Goal: Information Seeking & Learning: Learn about a topic

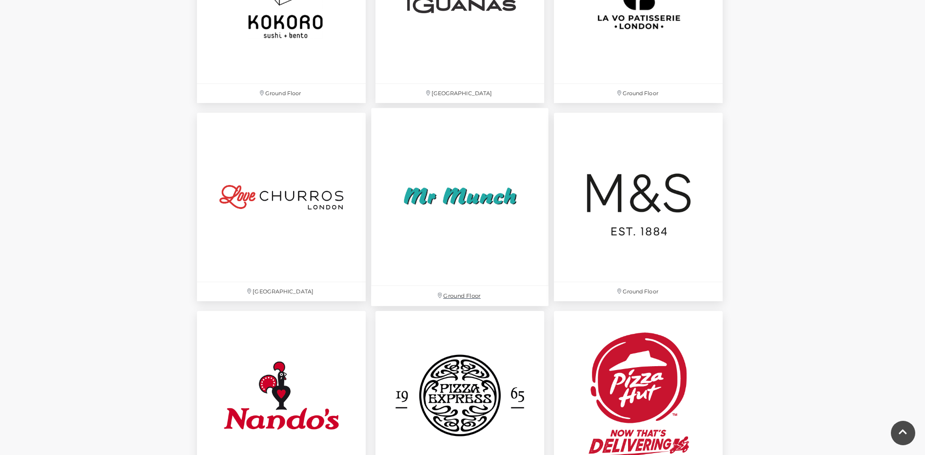
scroll to position [2390, 0]
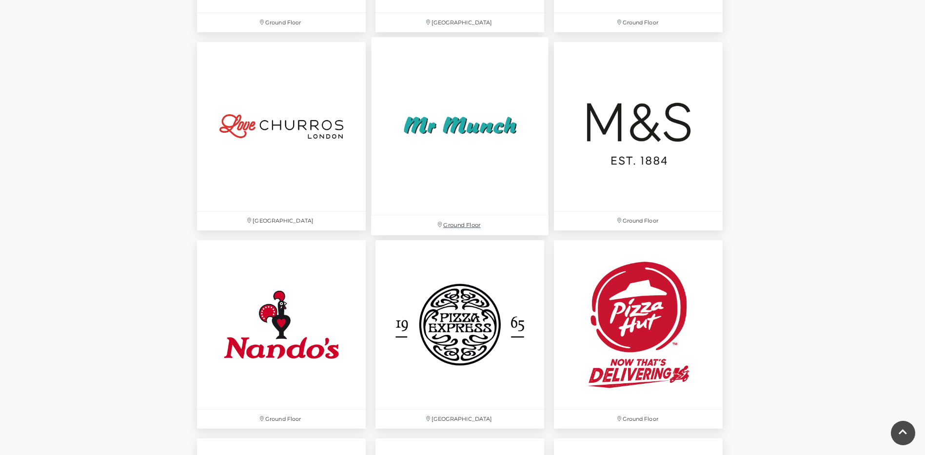
click at [471, 158] on img at bounding box center [460, 126] width 178 height 178
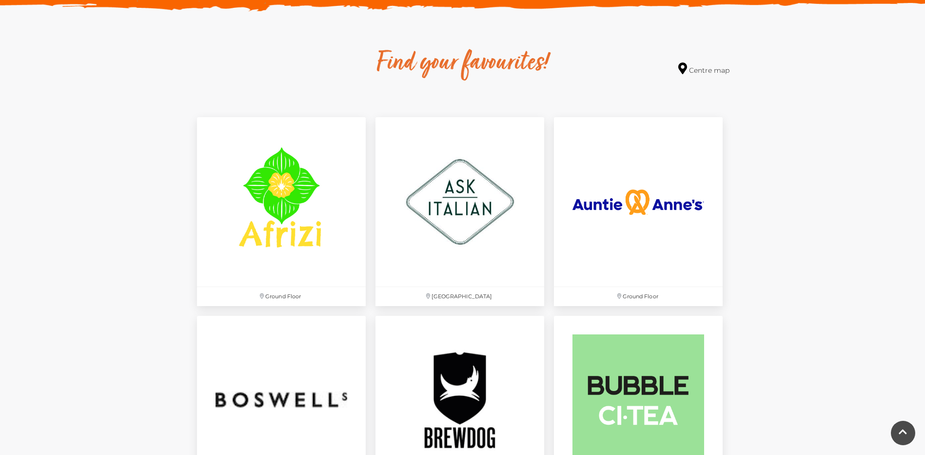
scroll to position [562, 0]
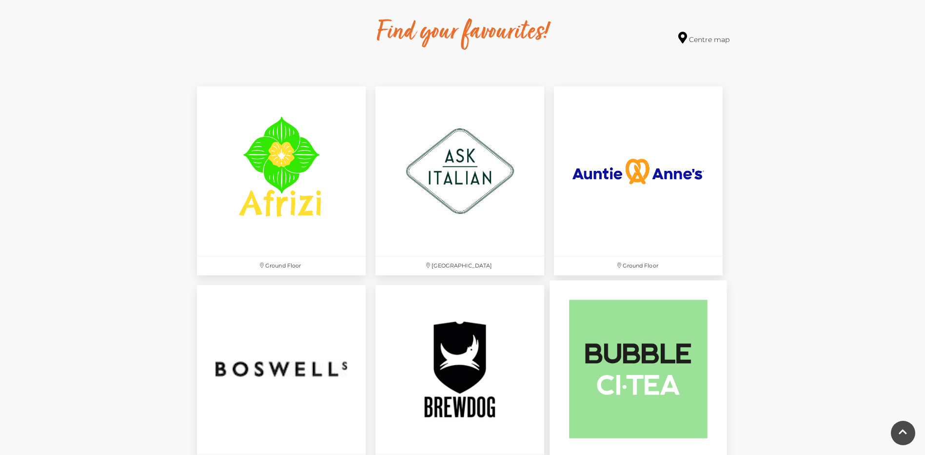
click at [674, 348] on img at bounding box center [639, 369] width 178 height 178
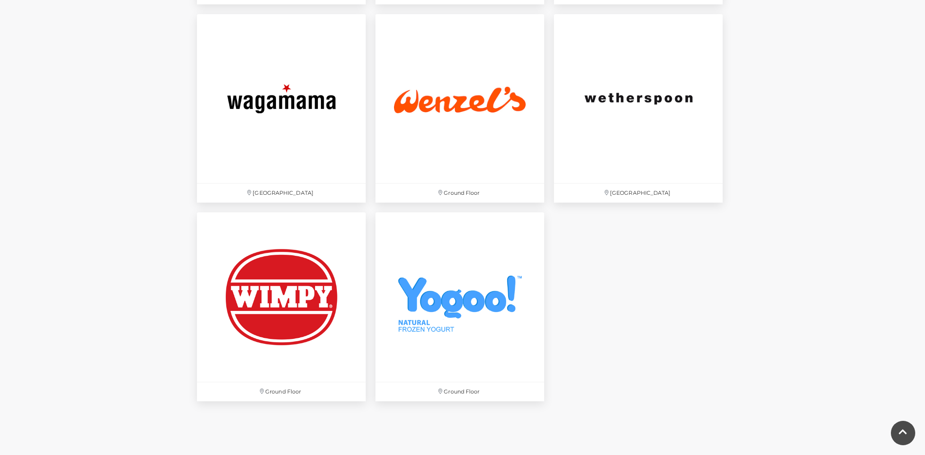
scroll to position [3293, 0]
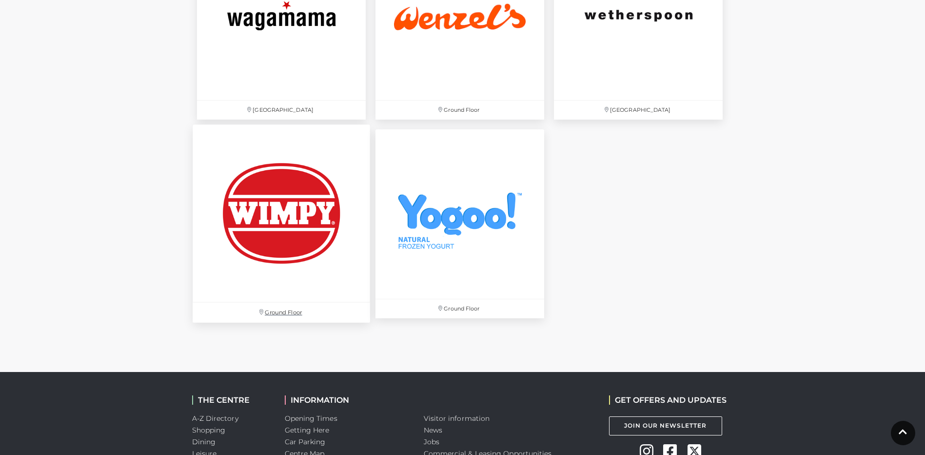
click at [251, 255] on img at bounding box center [282, 214] width 178 height 178
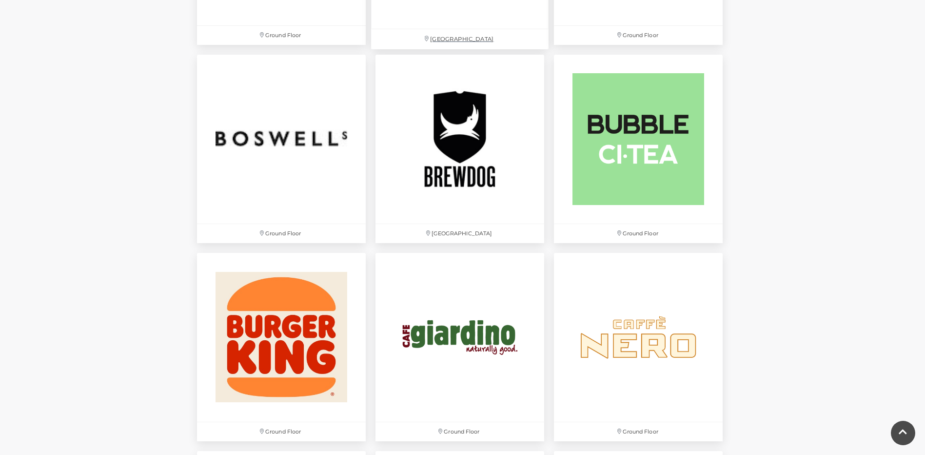
scroll to position [611, 0]
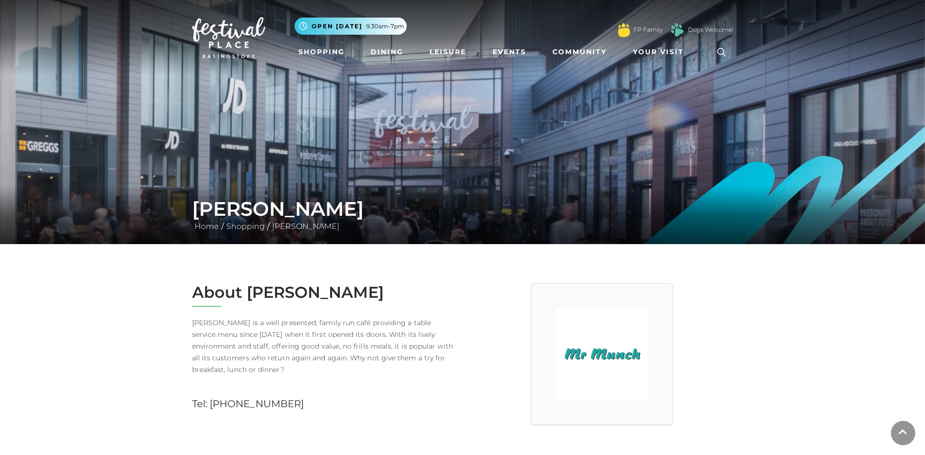
scroll to position [293, 0]
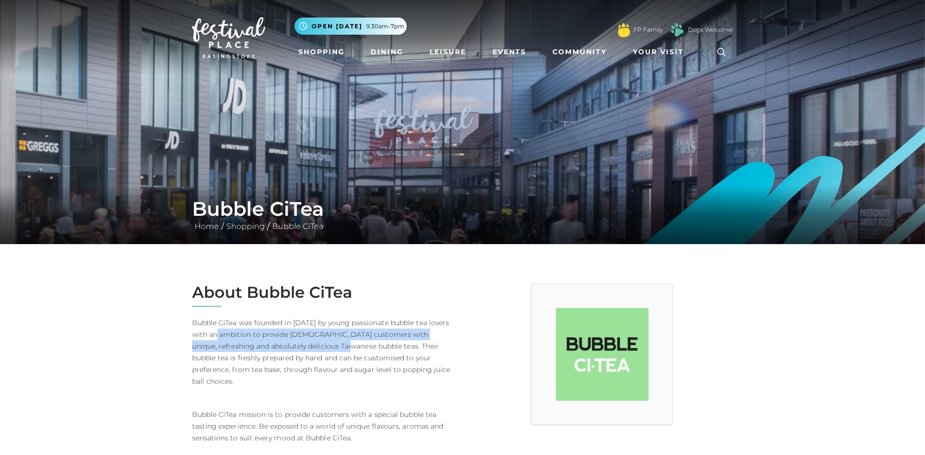
drag, startPoint x: 269, startPoint y: 323, endPoint x: 336, endPoint y: 353, distance: 73.4
click at [336, 353] on p "Bubble CiTea was founded in 2012 by young passionate bubble tea lovers with an …" at bounding box center [323, 352] width 263 height 70
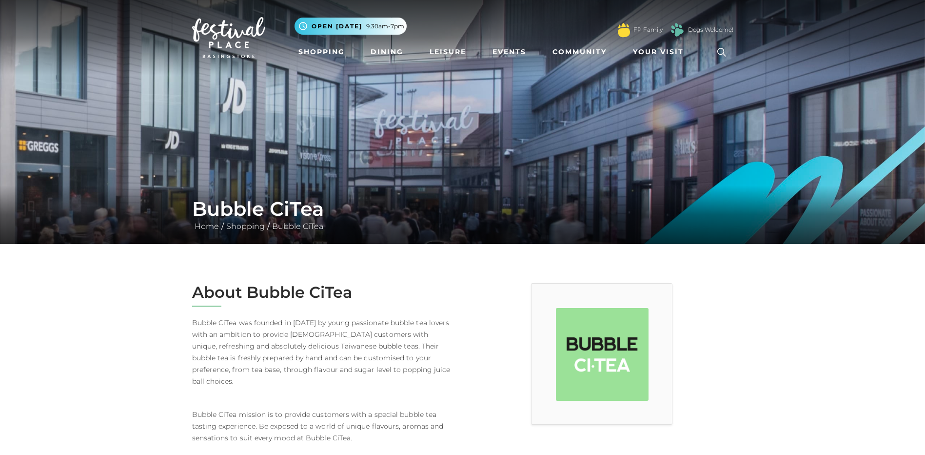
drag, startPoint x: 336, startPoint y: 353, endPoint x: 327, endPoint y: 372, distance: 21.2
click at [327, 372] on p "Bubble CiTea was founded in 2012 by young passionate bubble tea lovers with an …" at bounding box center [323, 352] width 263 height 70
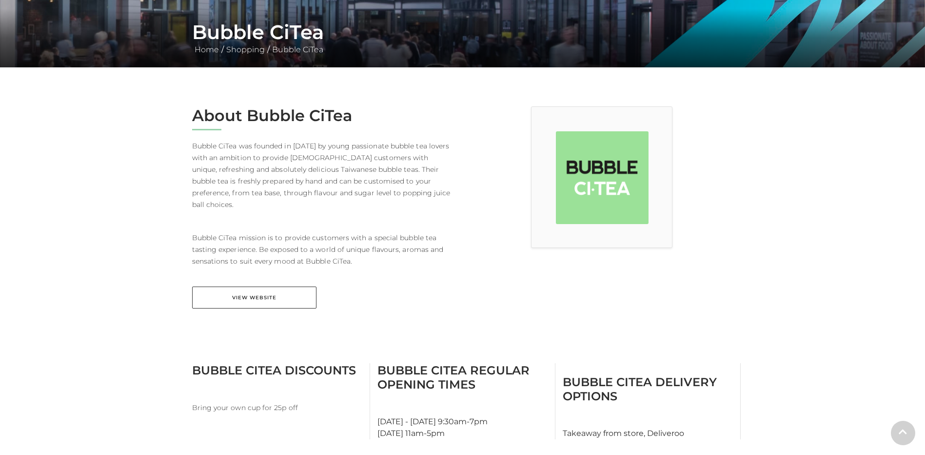
scroll to position [195, 0]
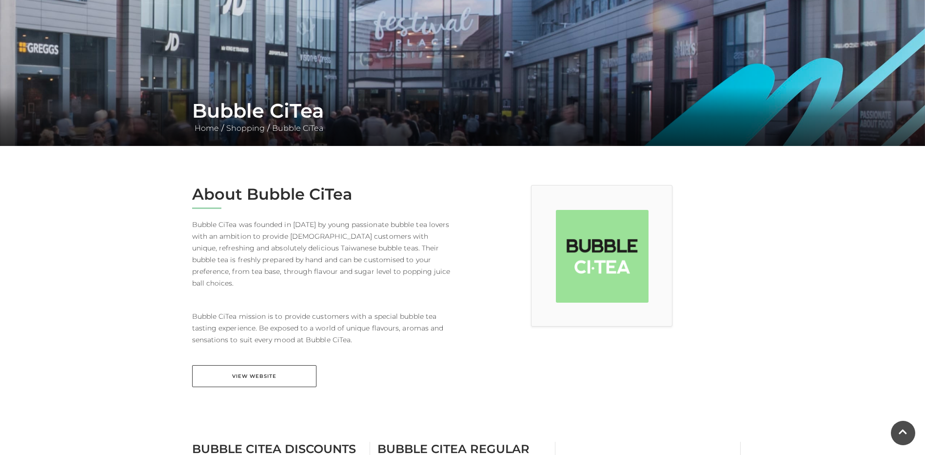
scroll to position [98, 0]
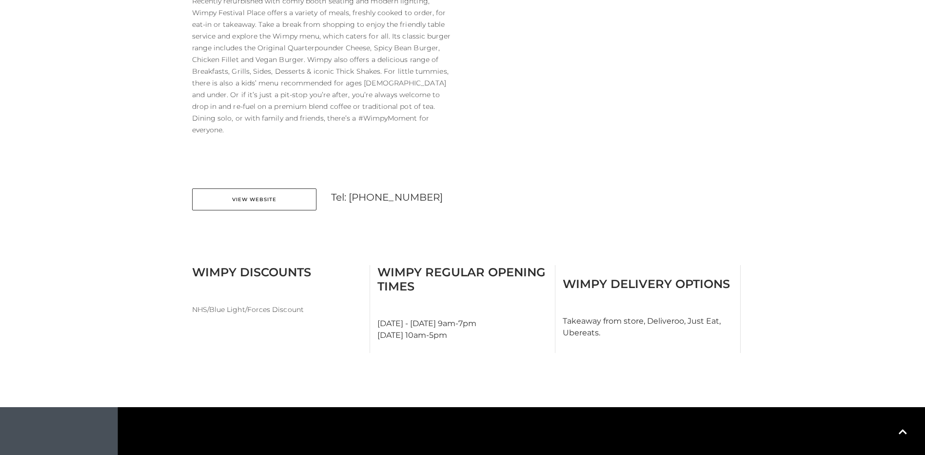
scroll to position [439, 0]
